Goal: Information Seeking & Learning: Learn about a topic

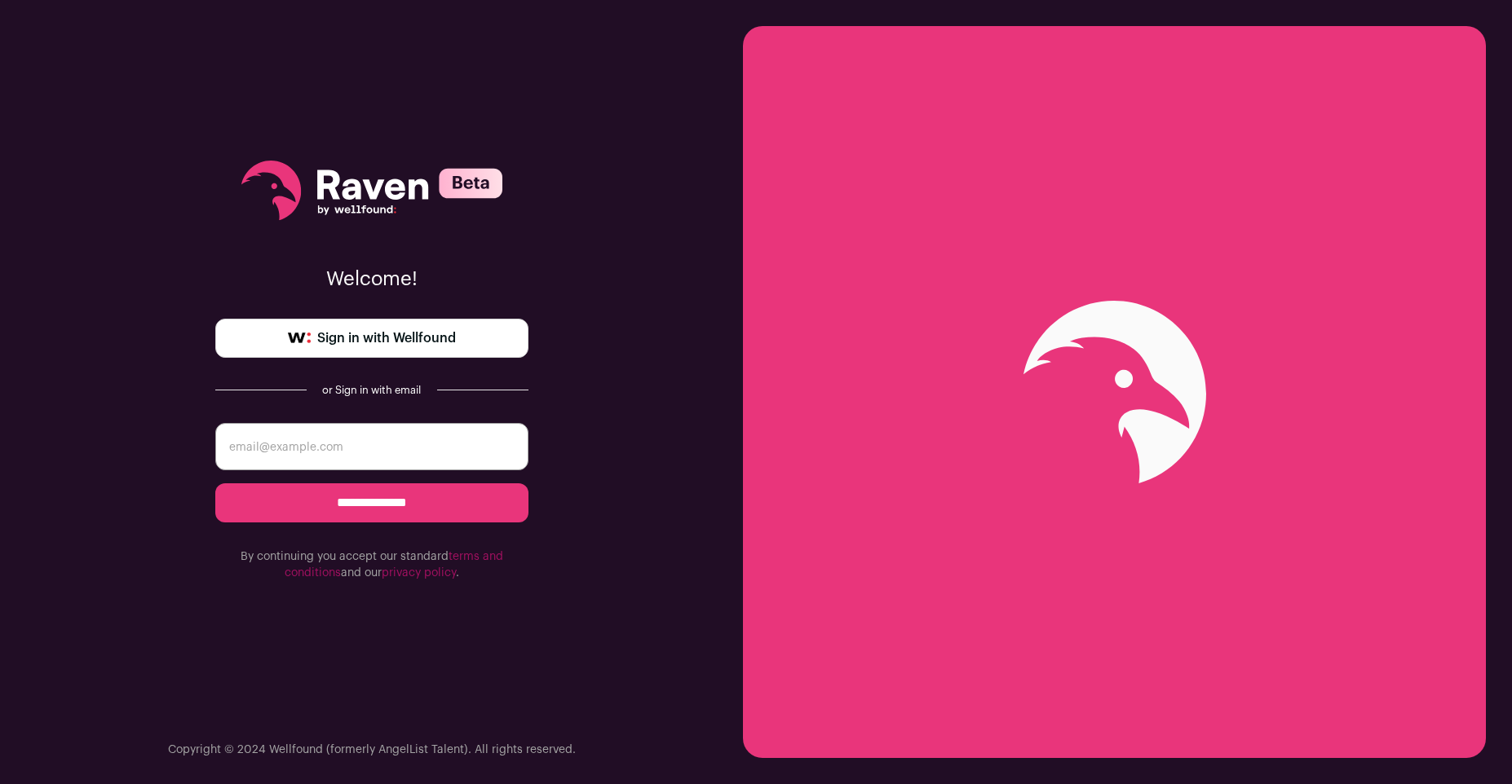
click at [371, 448] on input "email" at bounding box center [372, 447] width 313 height 47
type input "[EMAIL_ADDRESS][DOMAIN_NAME]"
click at [418, 510] on input "**********" at bounding box center [372, 503] width 313 height 39
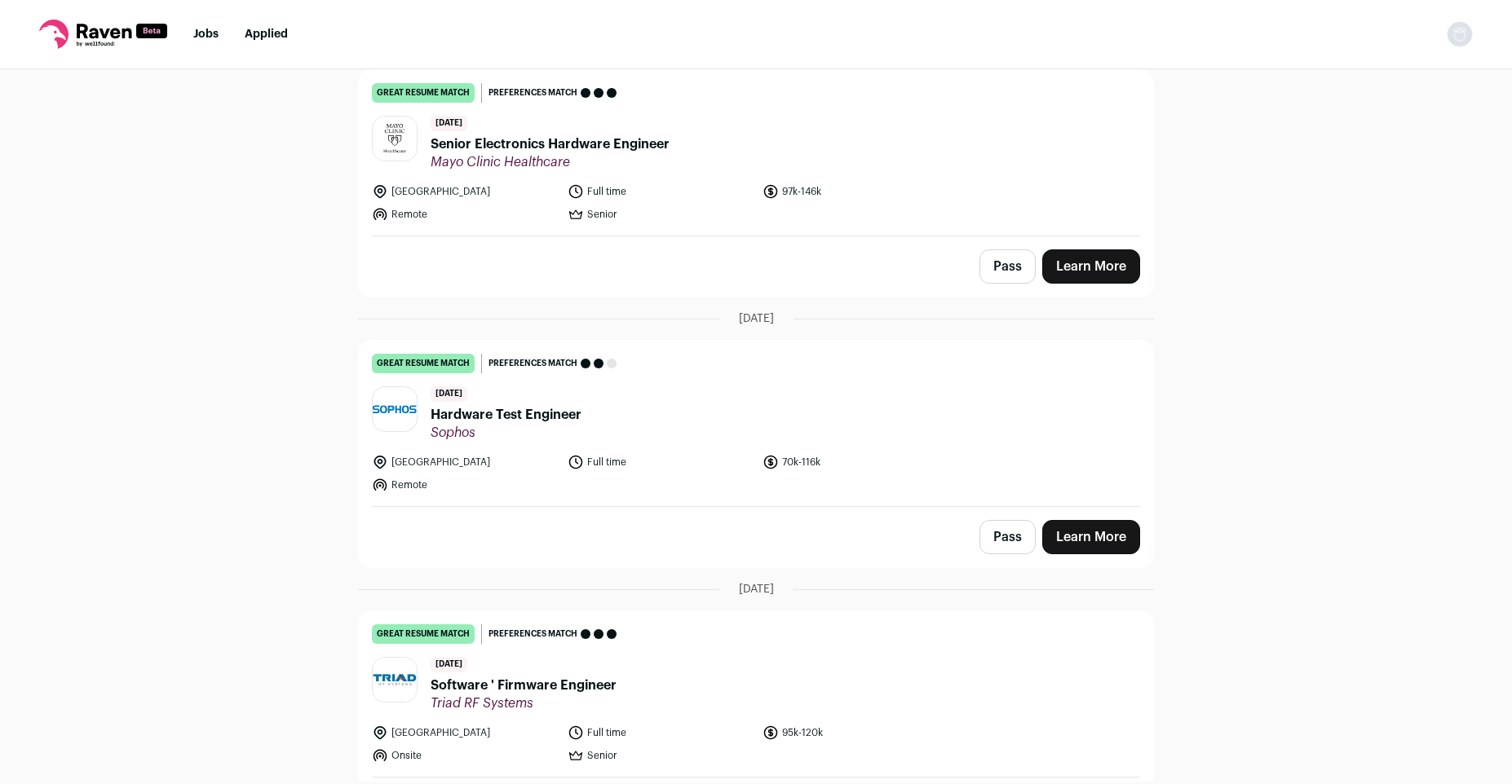
scroll to position [416, 0]
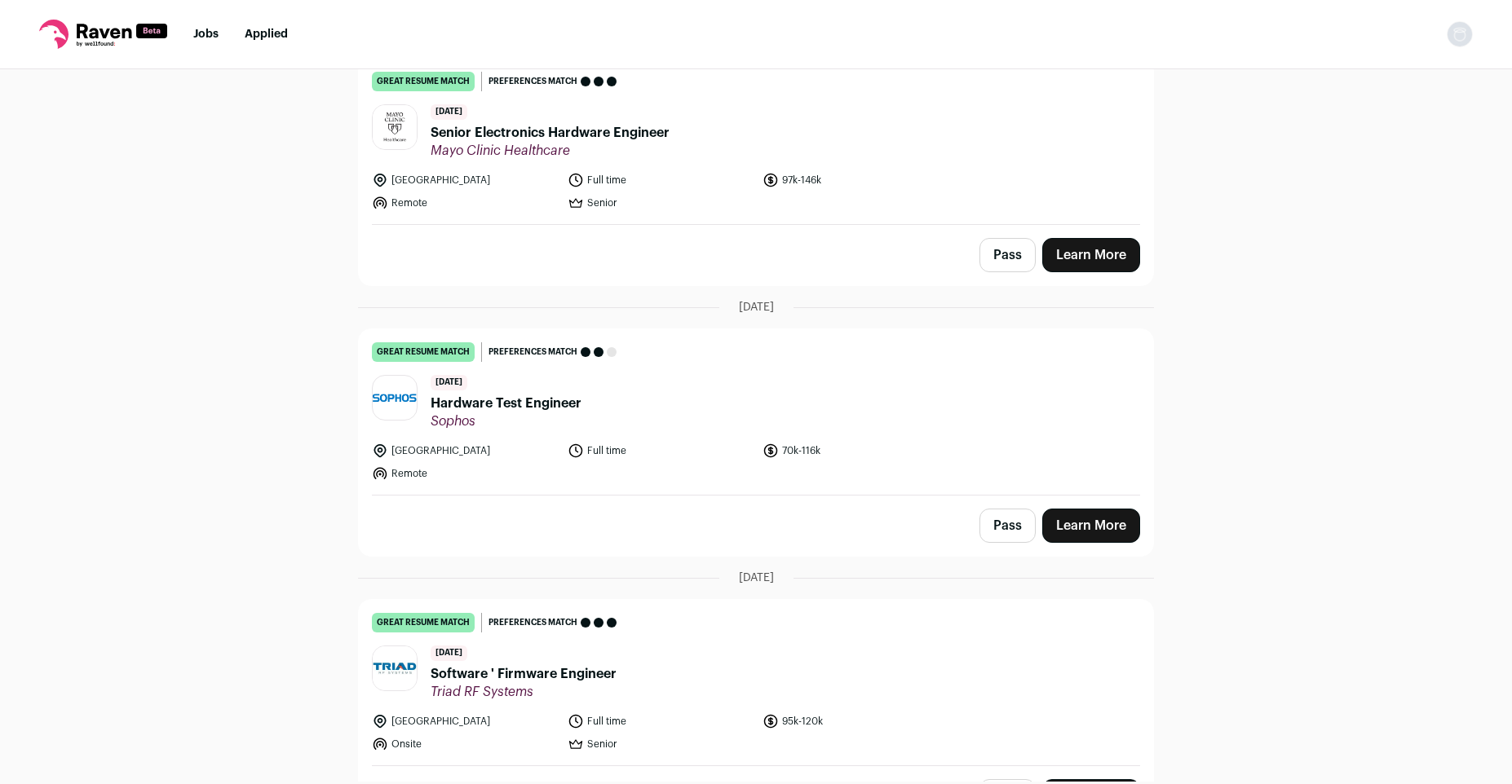
click at [464, 403] on span "Hardware Test Engineer" at bounding box center [506, 403] width 151 height 19
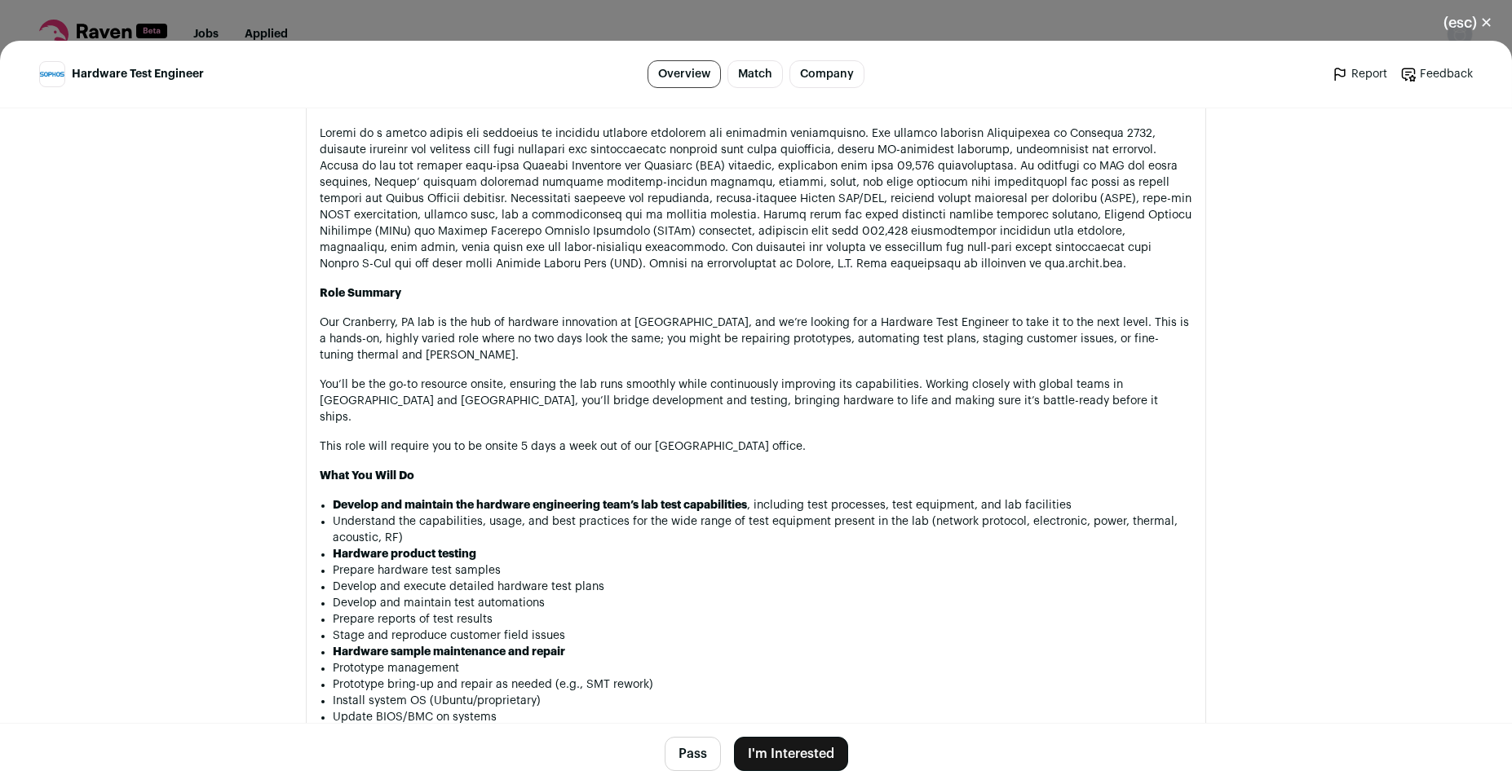
scroll to position [891, 0]
click at [674, 765] on button "Pass" at bounding box center [692, 753] width 57 height 34
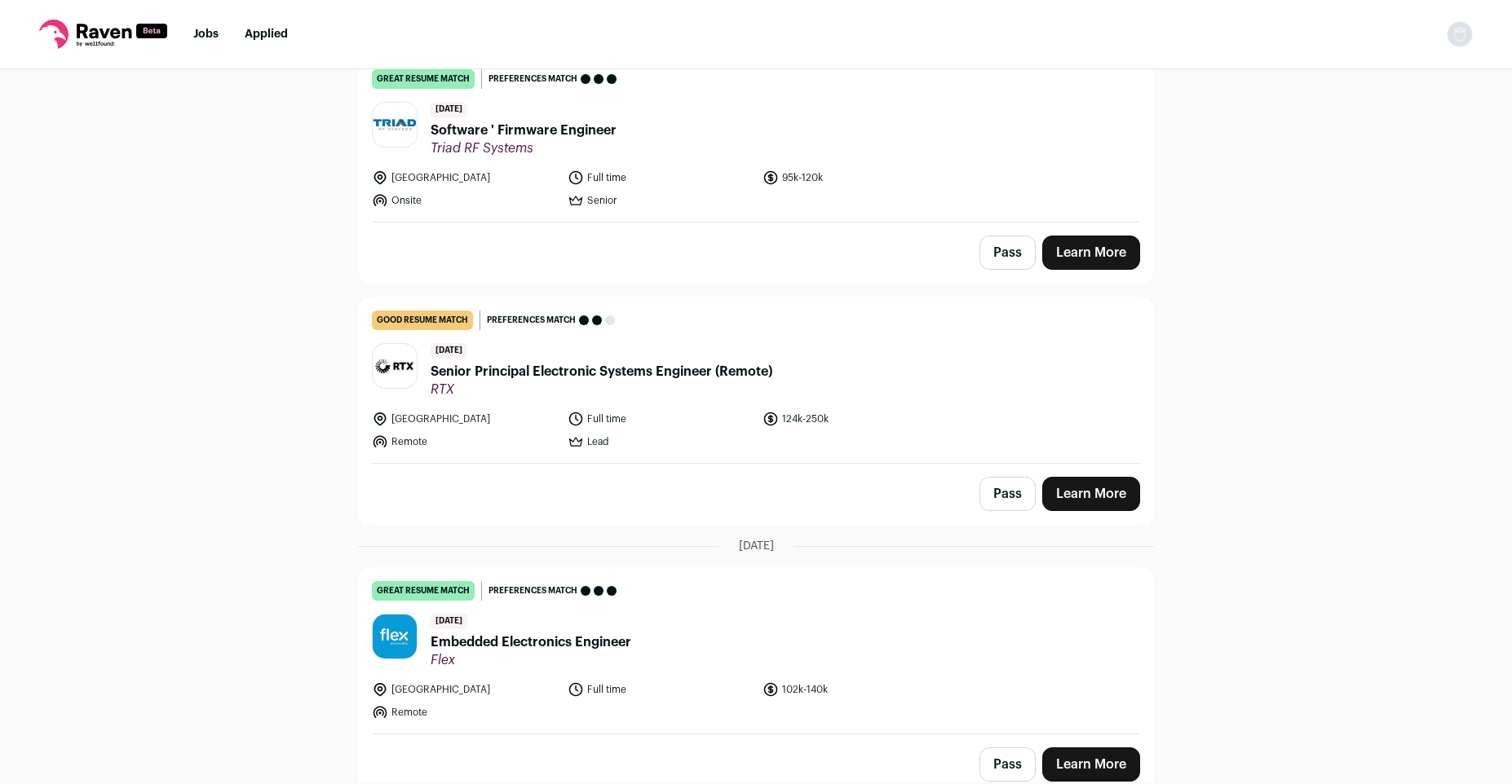
scroll to position [998, 0]
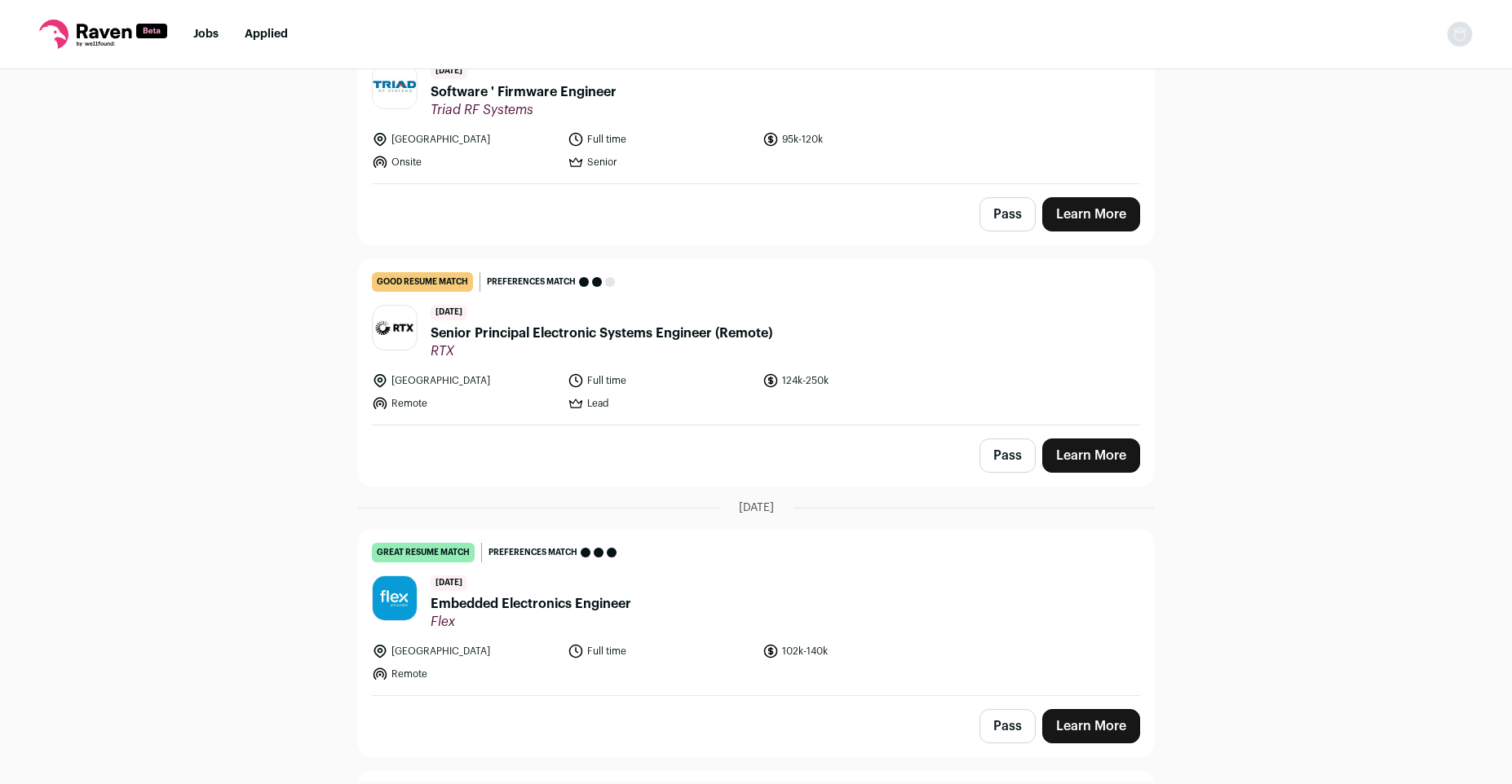
click at [599, 609] on span "Embedded Electronics Engineer" at bounding box center [531, 603] width 200 height 19
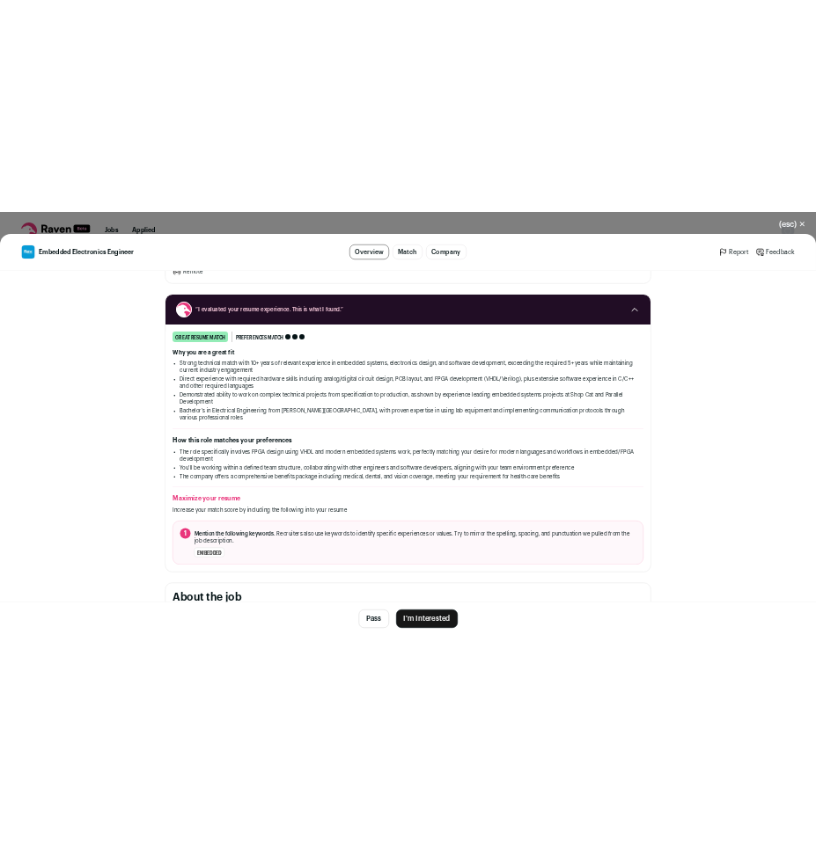
scroll to position [0, 0]
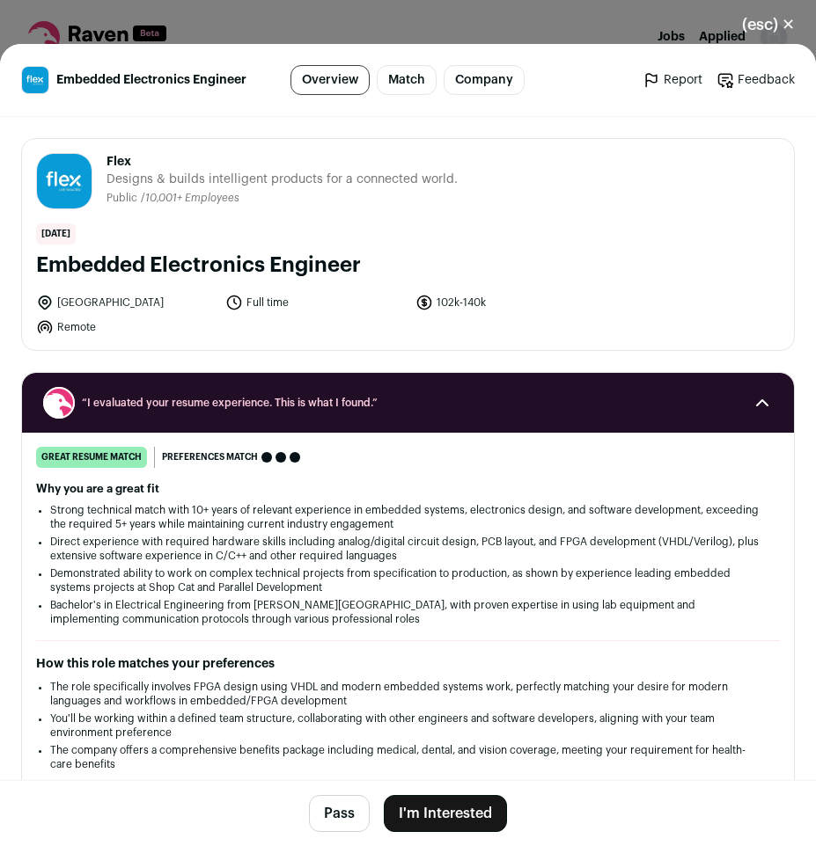
click at [784, 28] on button "(esc) ✕" at bounding box center [768, 24] width 95 height 39
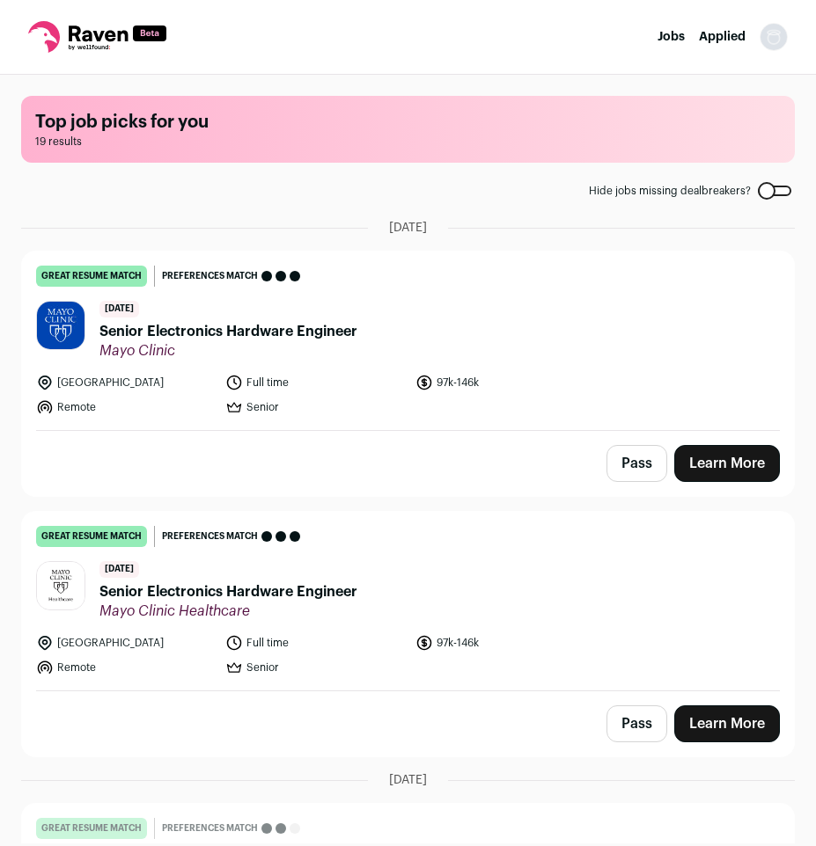
click at [634, 471] on button "Pass" at bounding box center [636, 463] width 61 height 37
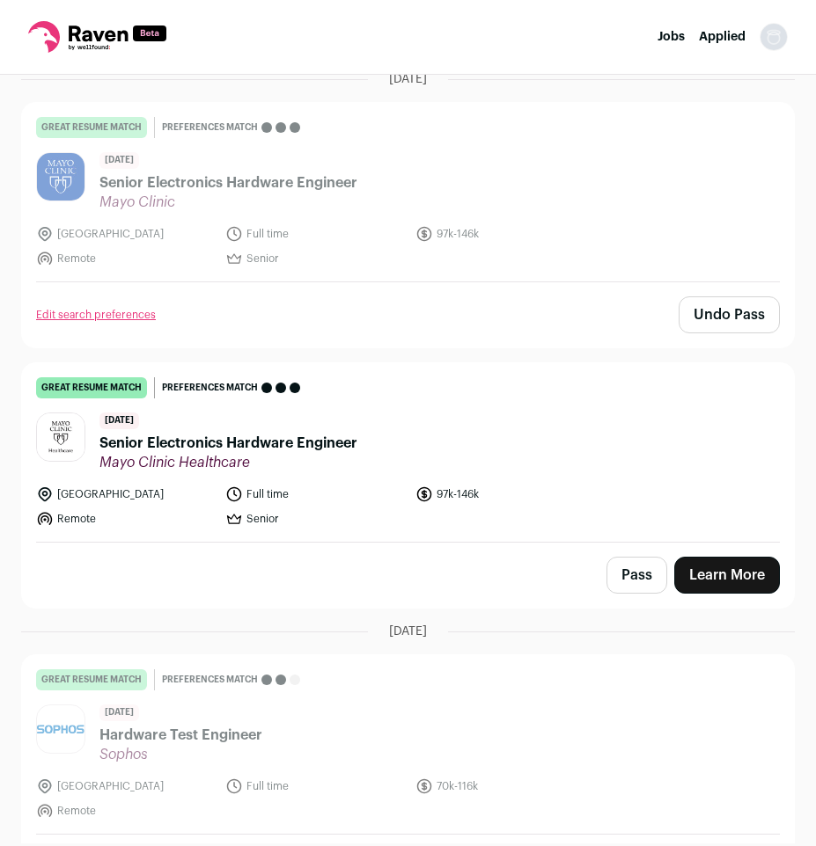
scroll to position [179, 0]
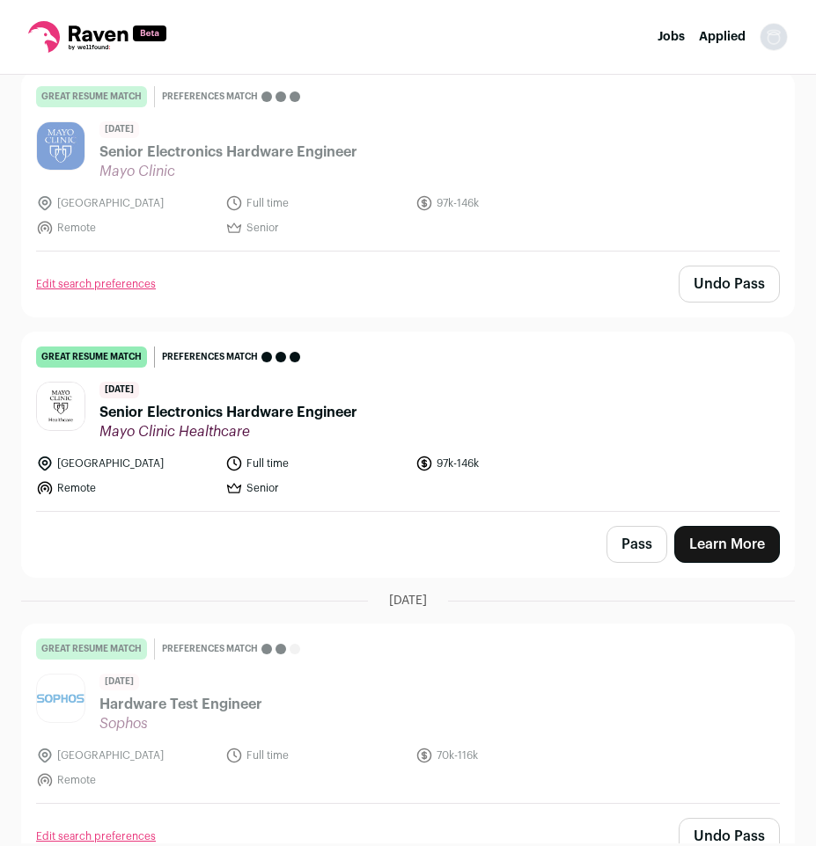
click at [651, 543] on button "Pass" at bounding box center [636, 544] width 61 height 37
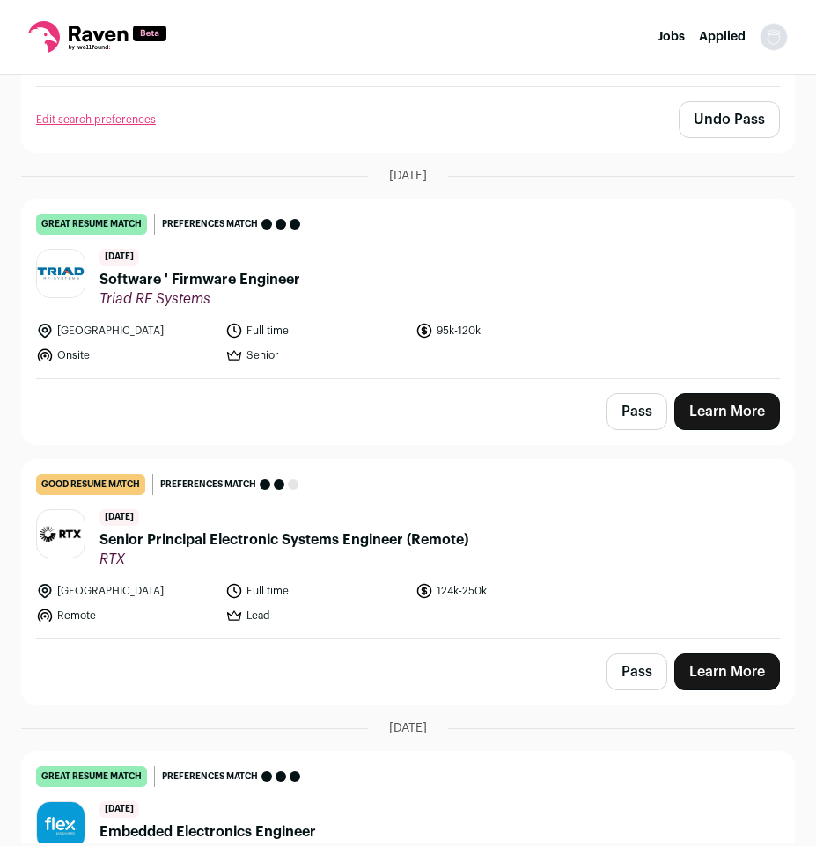
scroll to position [897, 0]
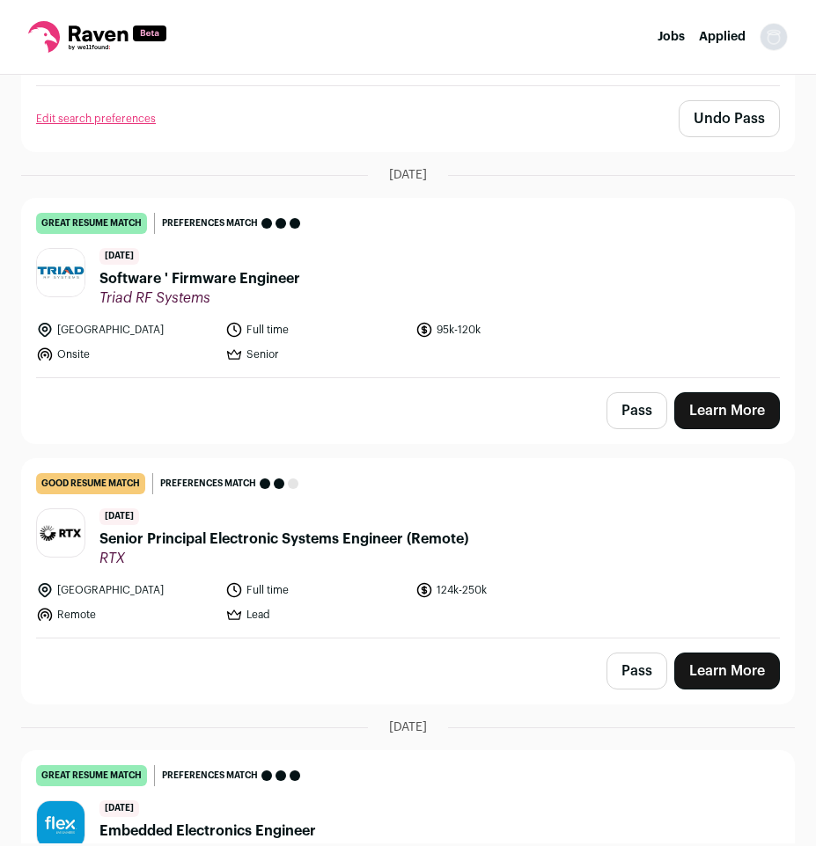
click at [630, 419] on button "Pass" at bounding box center [636, 410] width 61 height 37
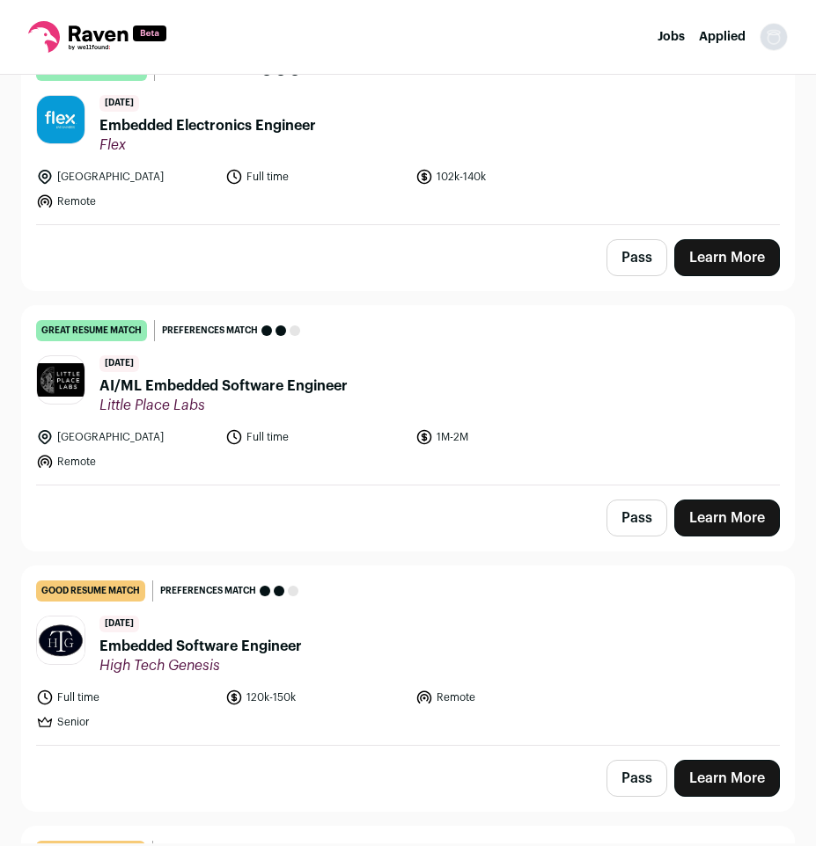
scroll to position [1615, 0]
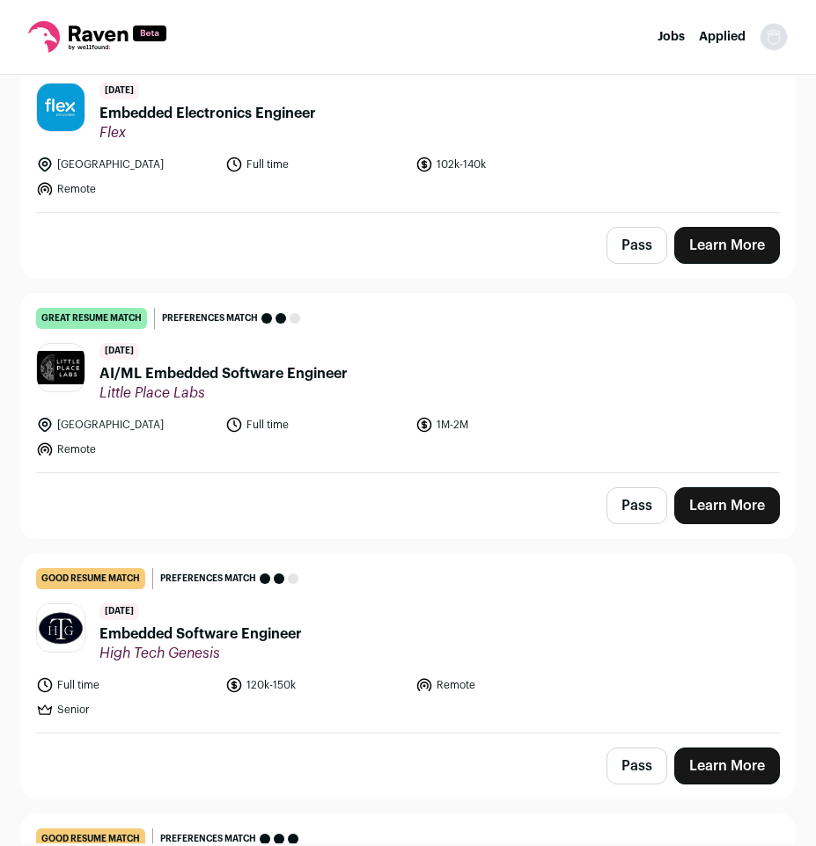
click at [188, 634] on span "Embedded Software Engineer" at bounding box center [200, 634] width 202 height 21
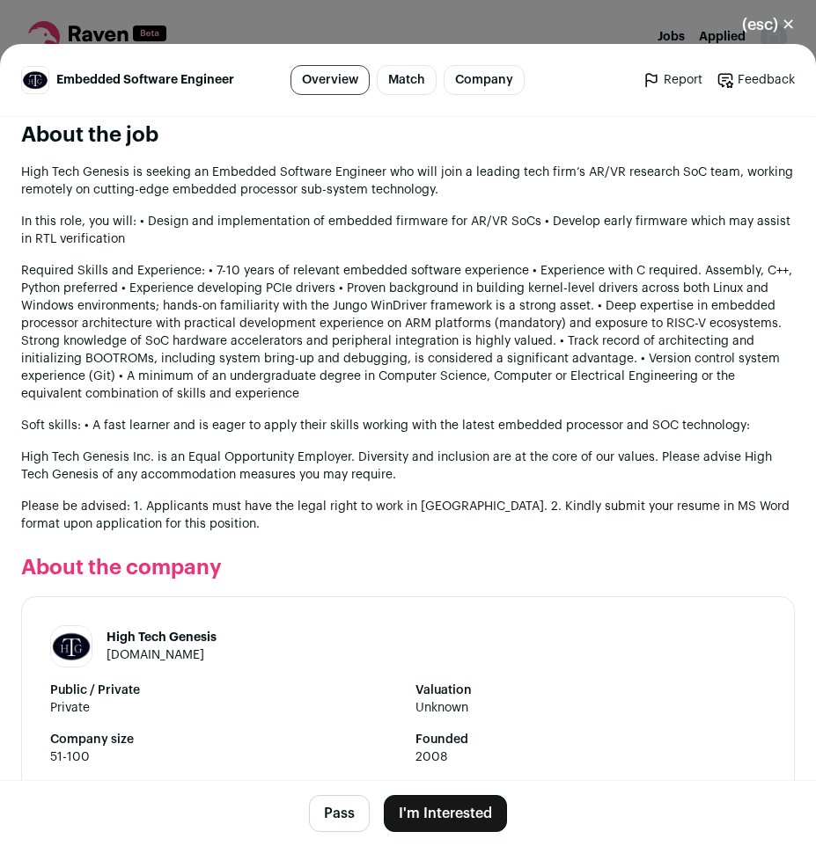
scroll to position [808, 0]
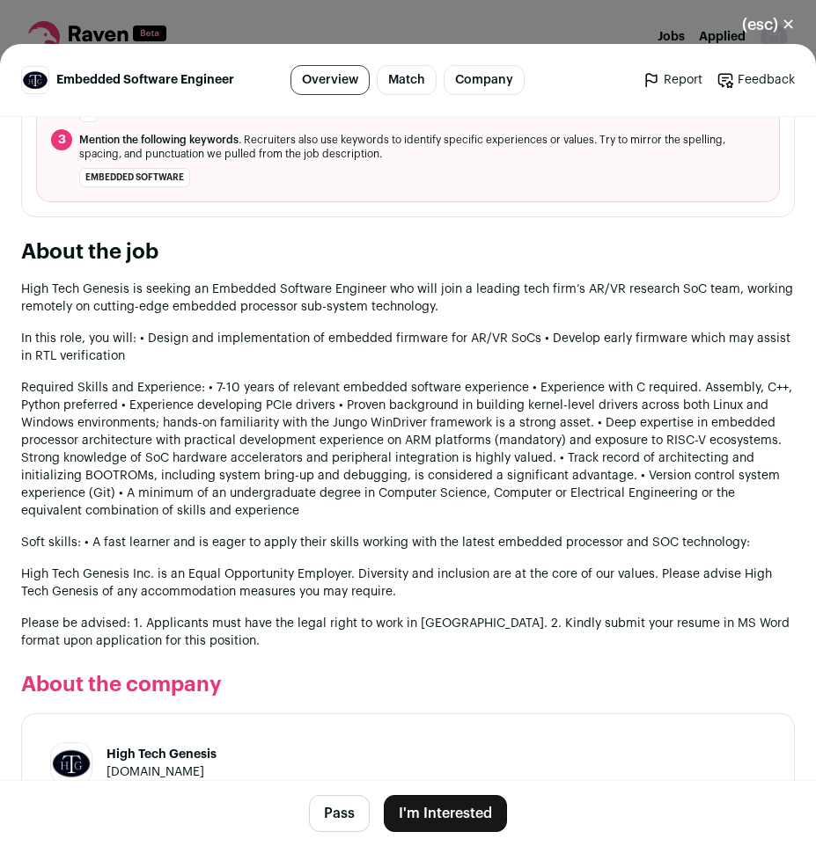
click at [326, 813] on button "Pass" at bounding box center [339, 813] width 61 height 37
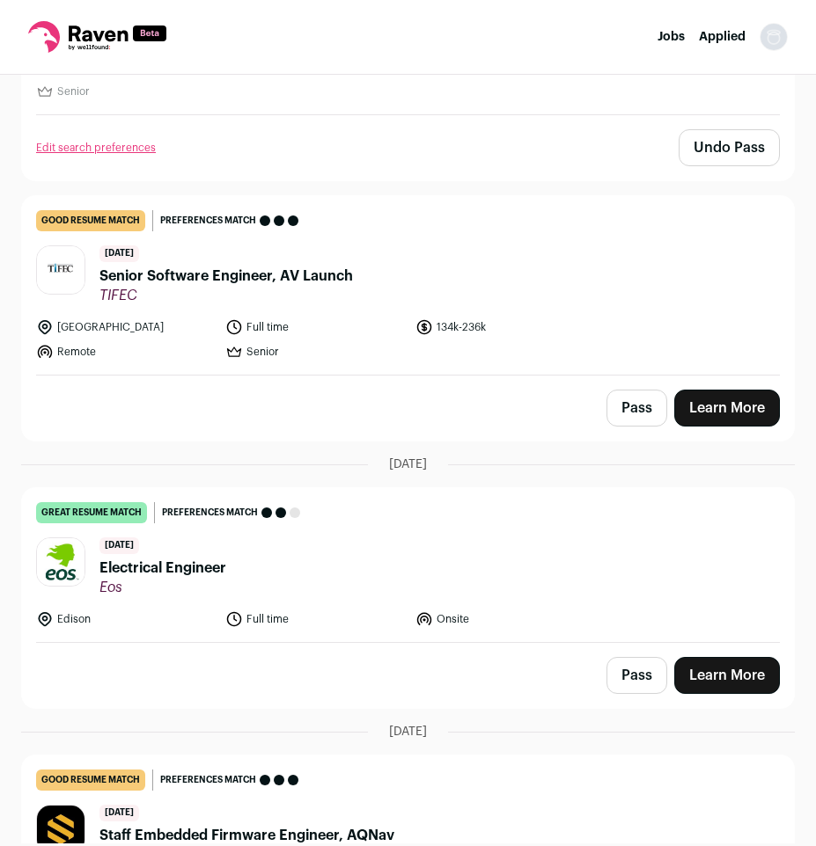
scroll to position [2243, 0]
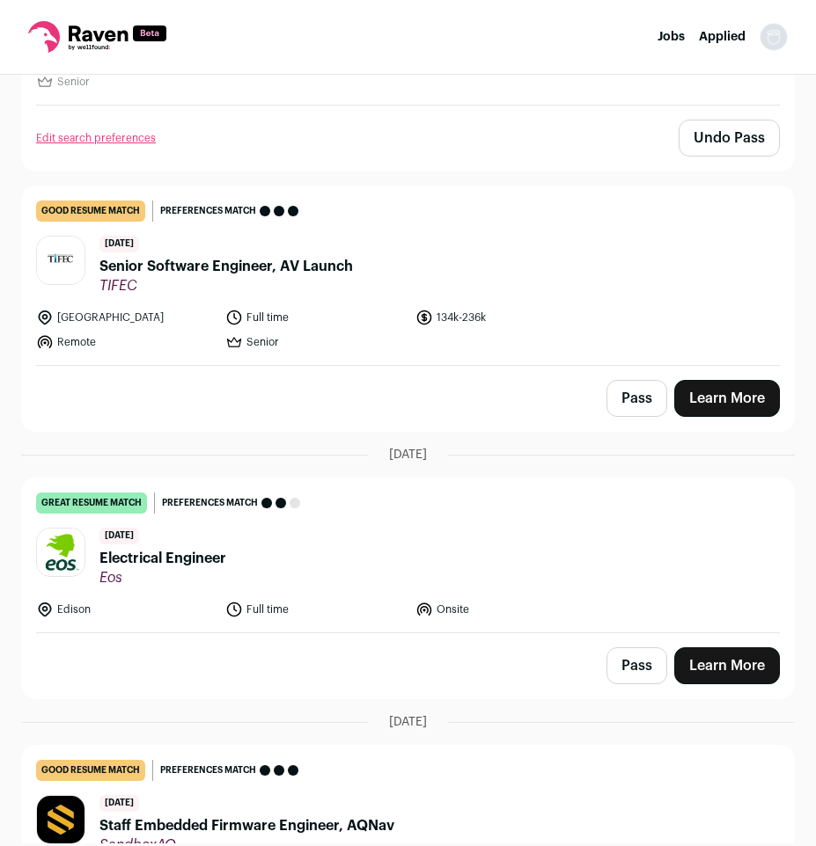
click at [196, 566] on span "Electrical Engineer" at bounding box center [162, 558] width 127 height 21
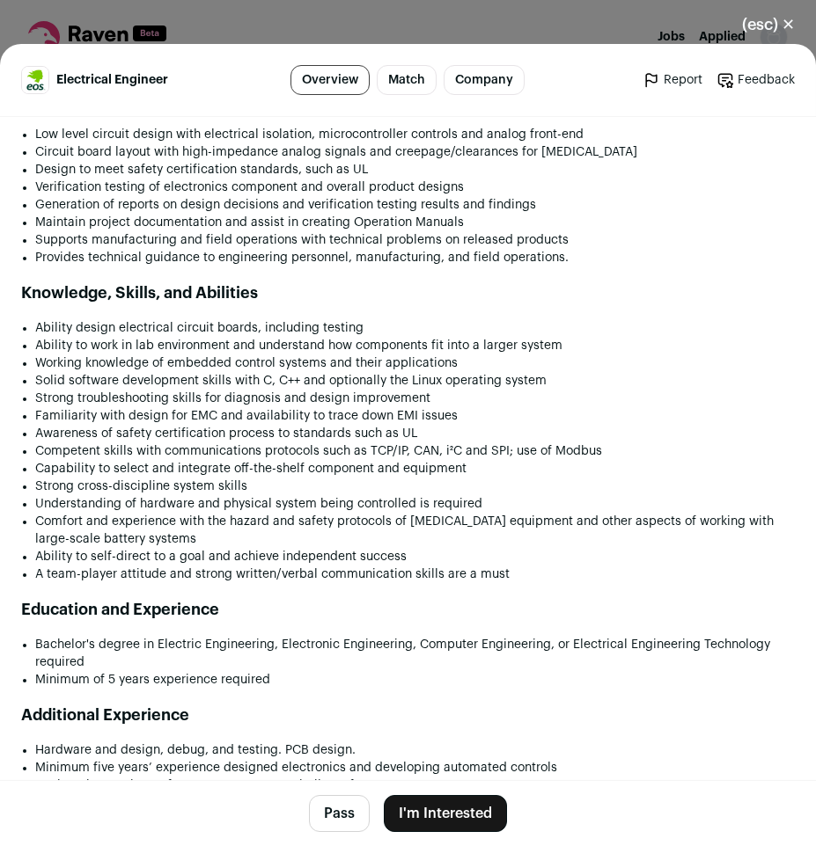
scroll to position [1436, 0]
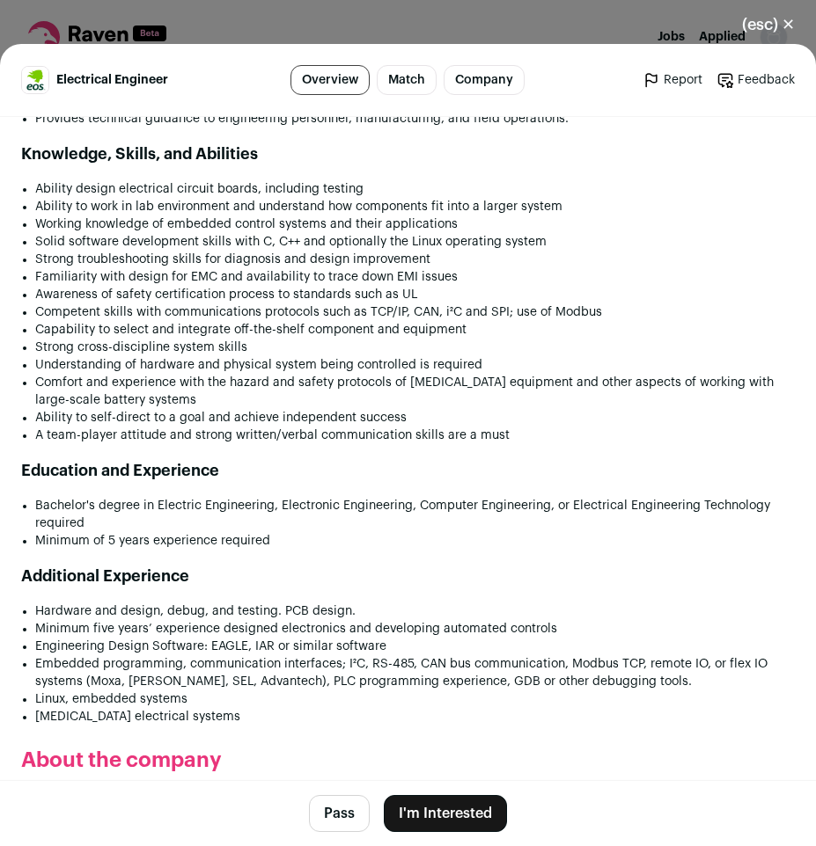
click at [332, 816] on button "Pass" at bounding box center [339, 813] width 61 height 37
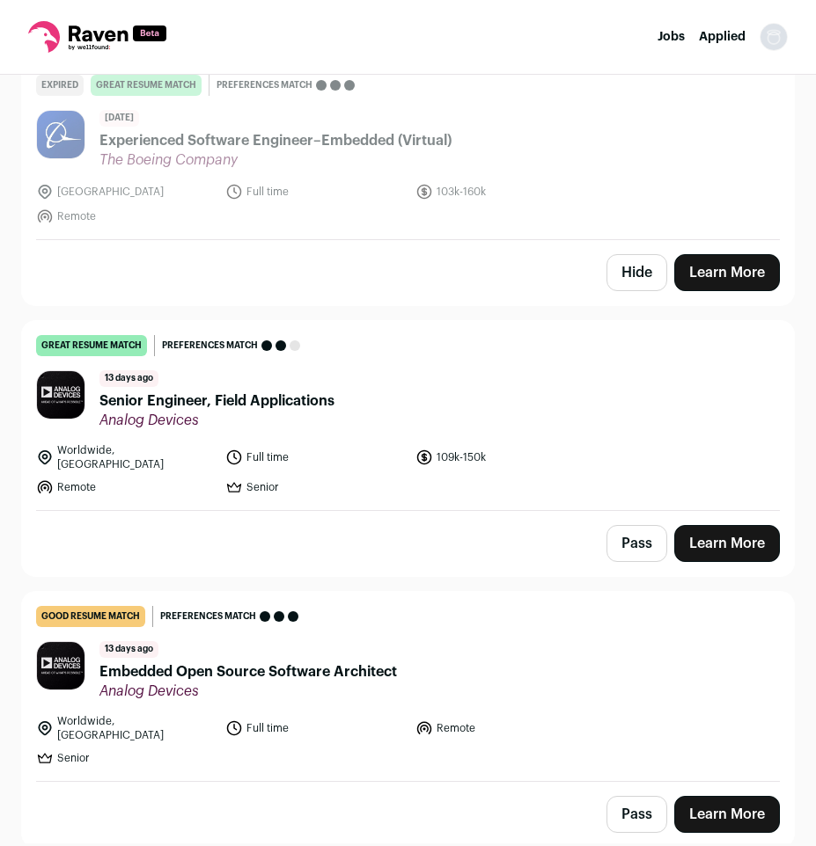
scroll to position [3230, 0]
